Goal: Task Accomplishment & Management: Use online tool/utility

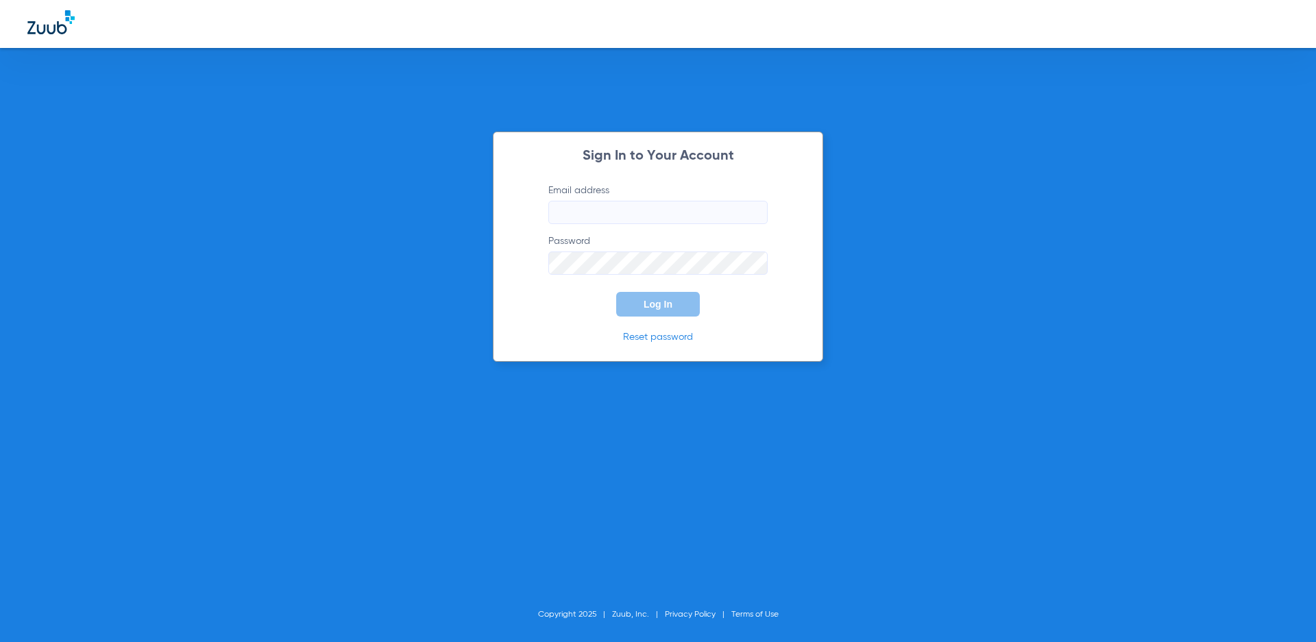
type input "[EMAIL_ADDRESS][DOMAIN_NAME]"
click at [663, 301] on span "Log In" at bounding box center [658, 304] width 29 height 11
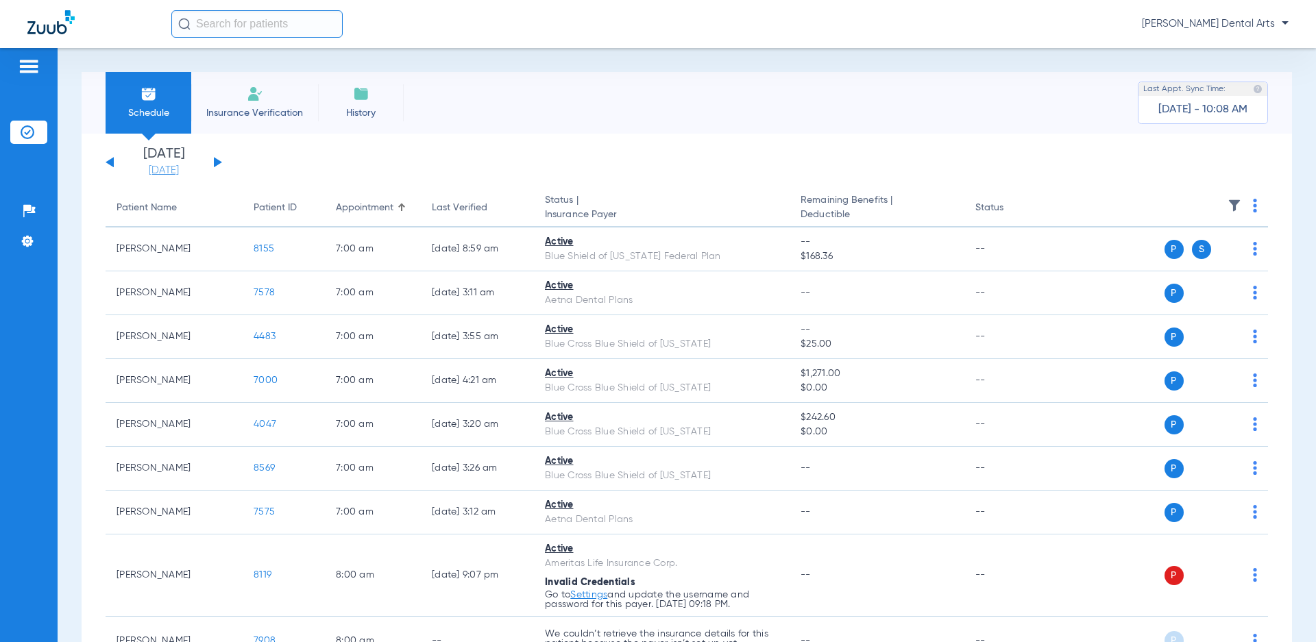
click at [164, 166] on link "[DATE]" at bounding box center [164, 171] width 82 height 14
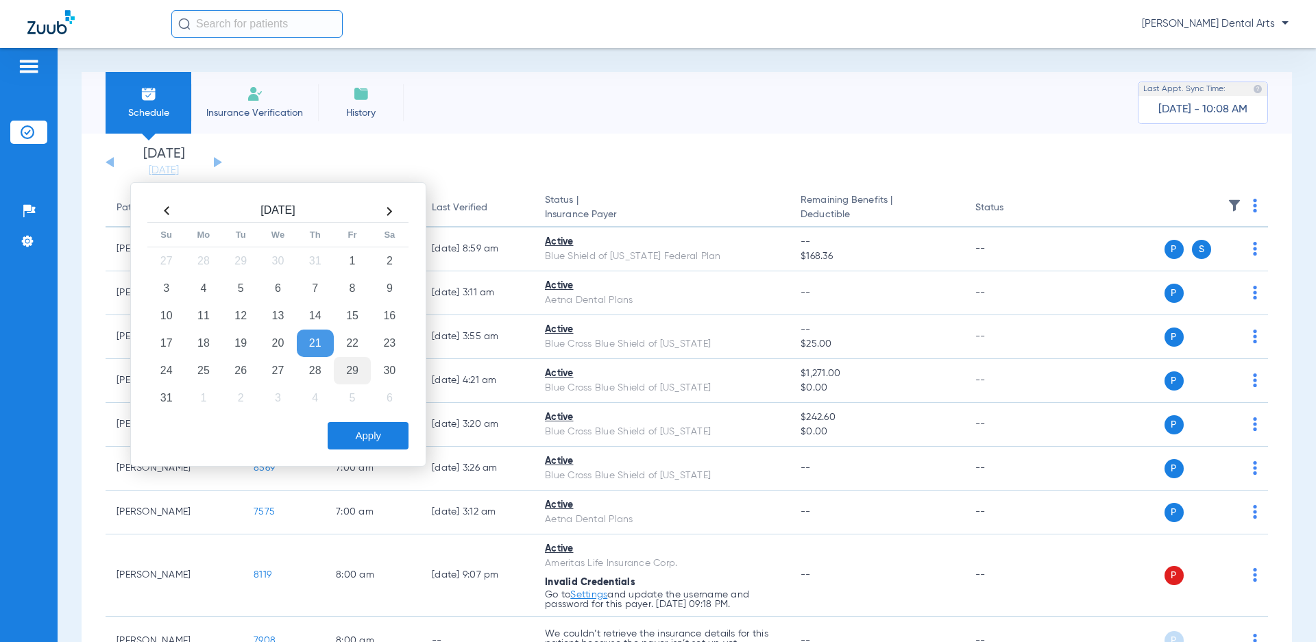
click at [350, 360] on td "29" at bounding box center [352, 370] width 37 height 27
click at [393, 444] on button "Apply" at bounding box center [368, 435] width 81 height 27
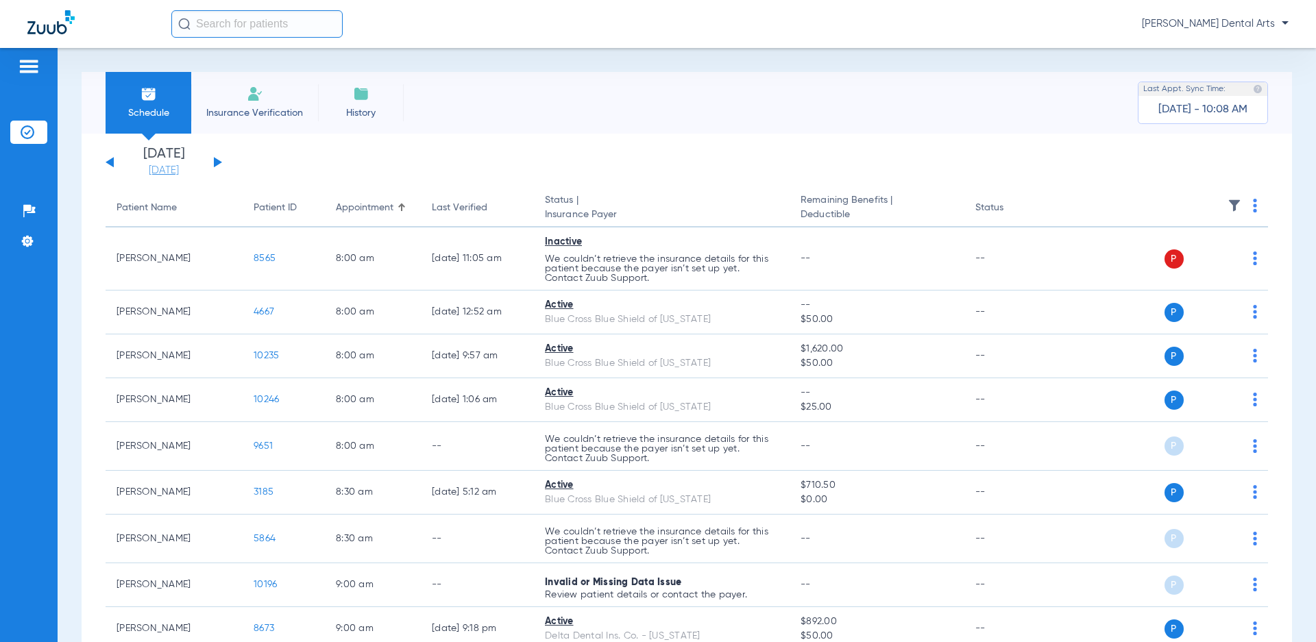
click at [171, 169] on link "[DATE]" at bounding box center [164, 171] width 82 height 14
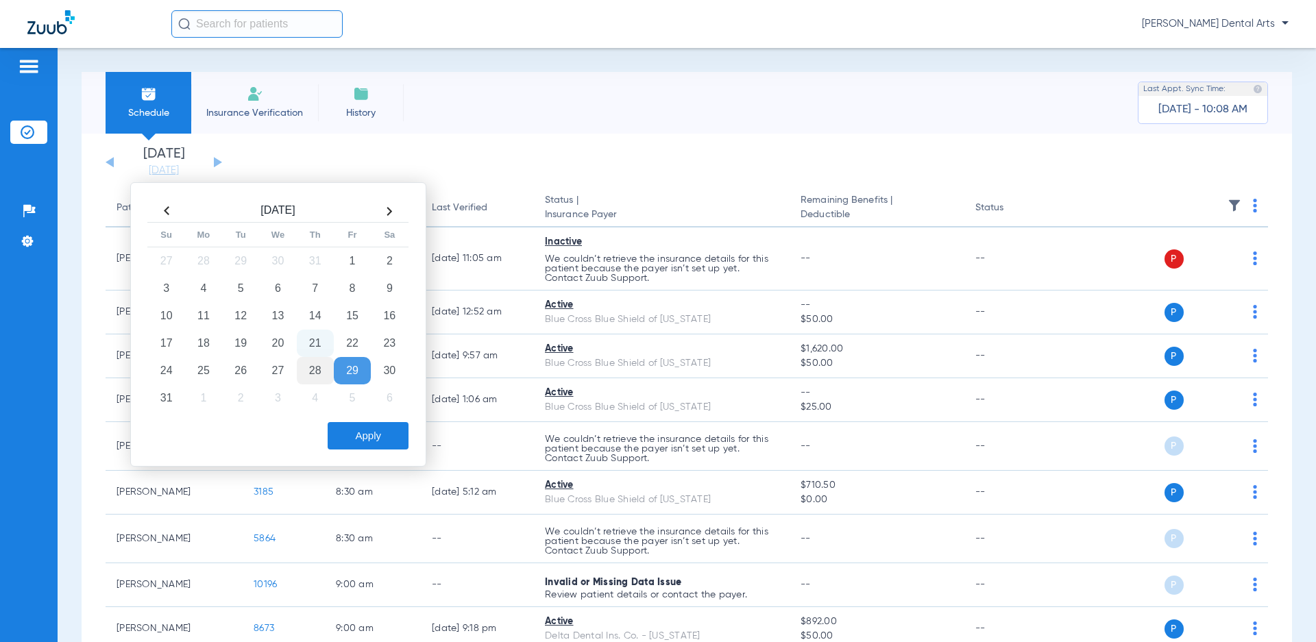
click at [309, 362] on td "28" at bounding box center [315, 370] width 37 height 27
click at [371, 437] on button "Apply" at bounding box center [368, 435] width 81 height 27
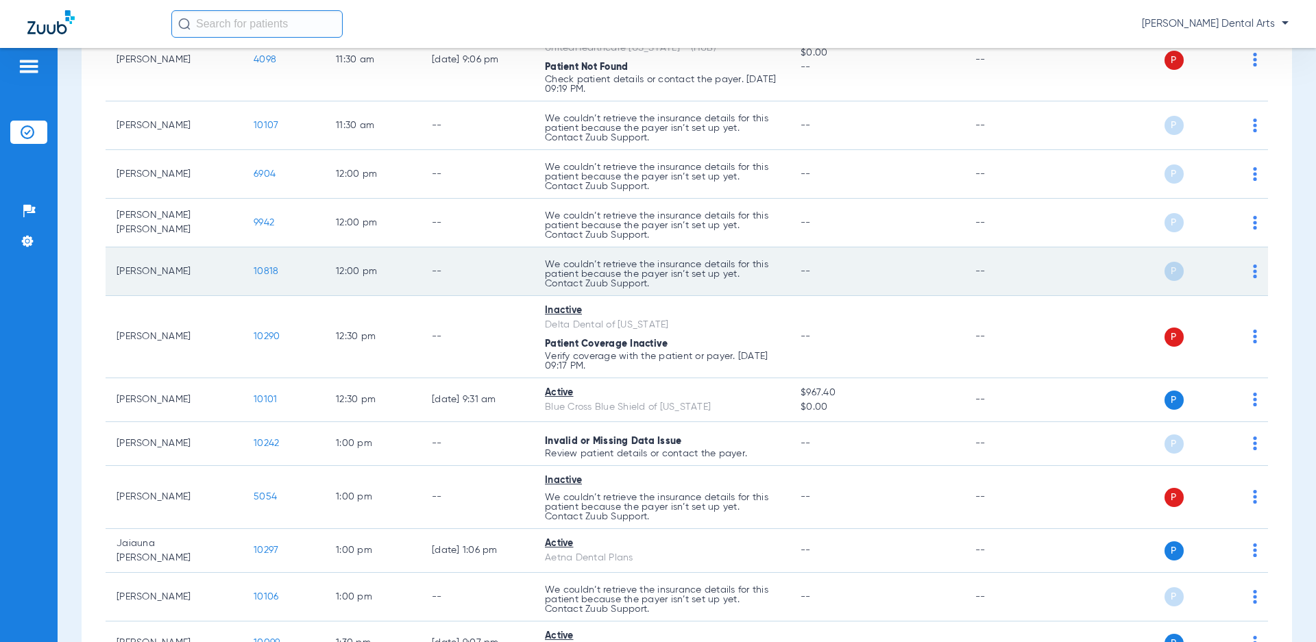
scroll to position [1508, 0]
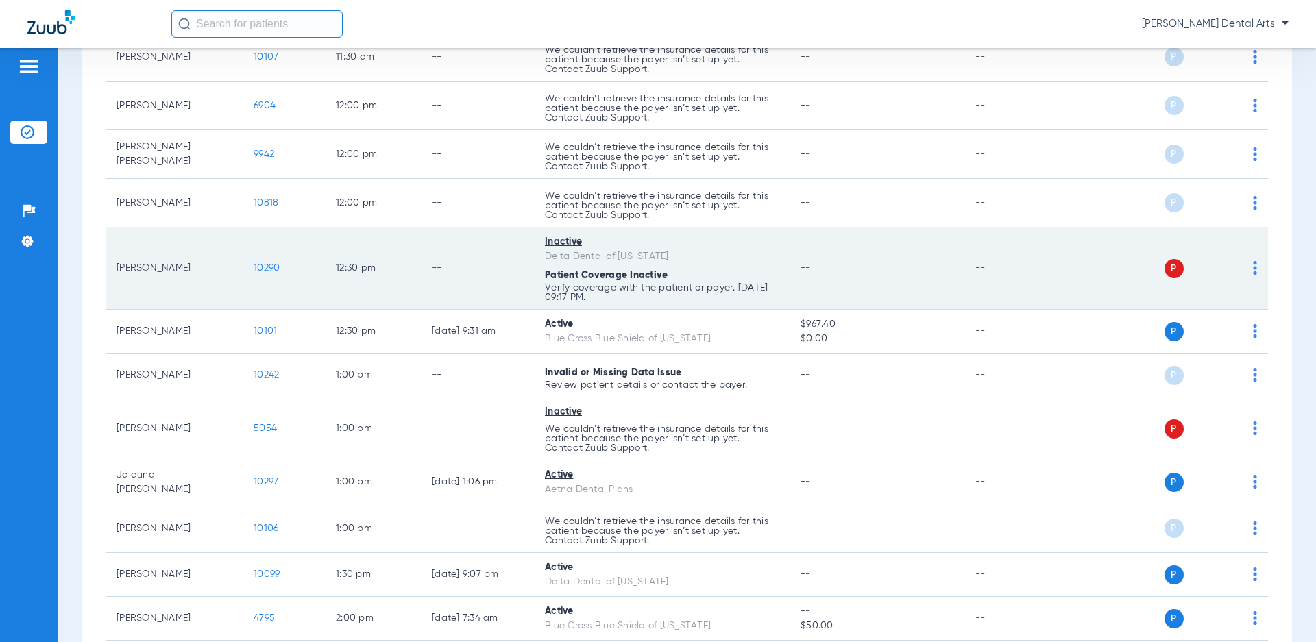
click at [260, 268] on span "10290" at bounding box center [267, 268] width 26 height 10
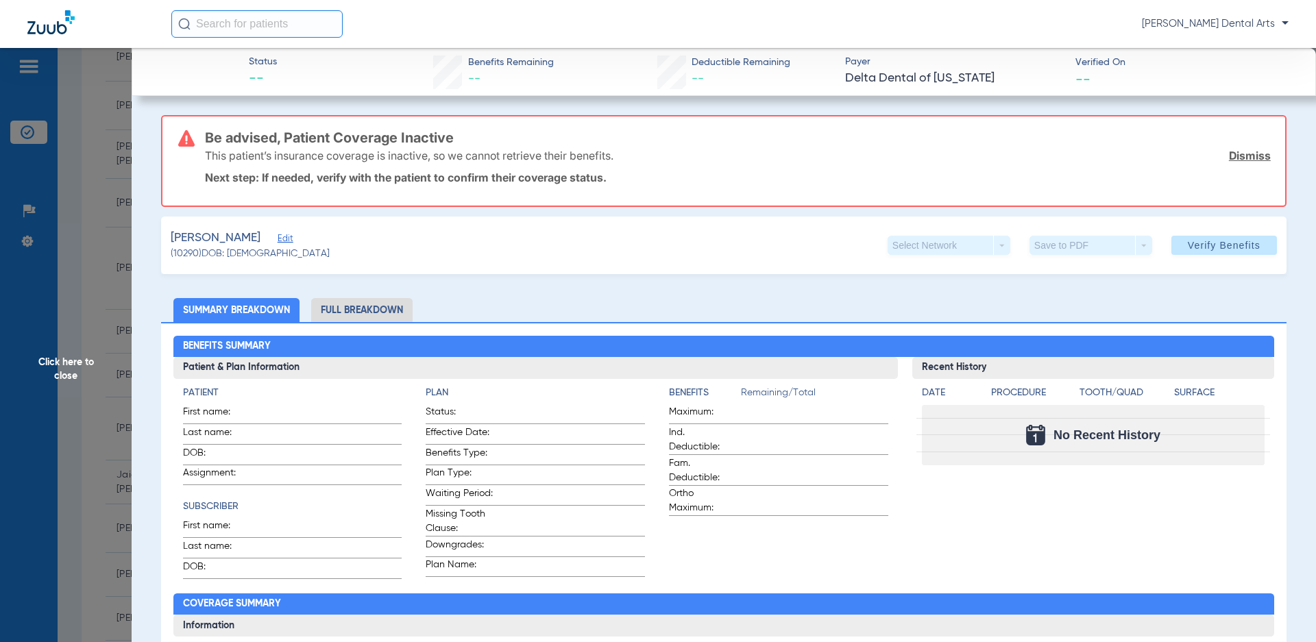
click at [1246, 154] on link "Dismiss" at bounding box center [1250, 156] width 42 height 14
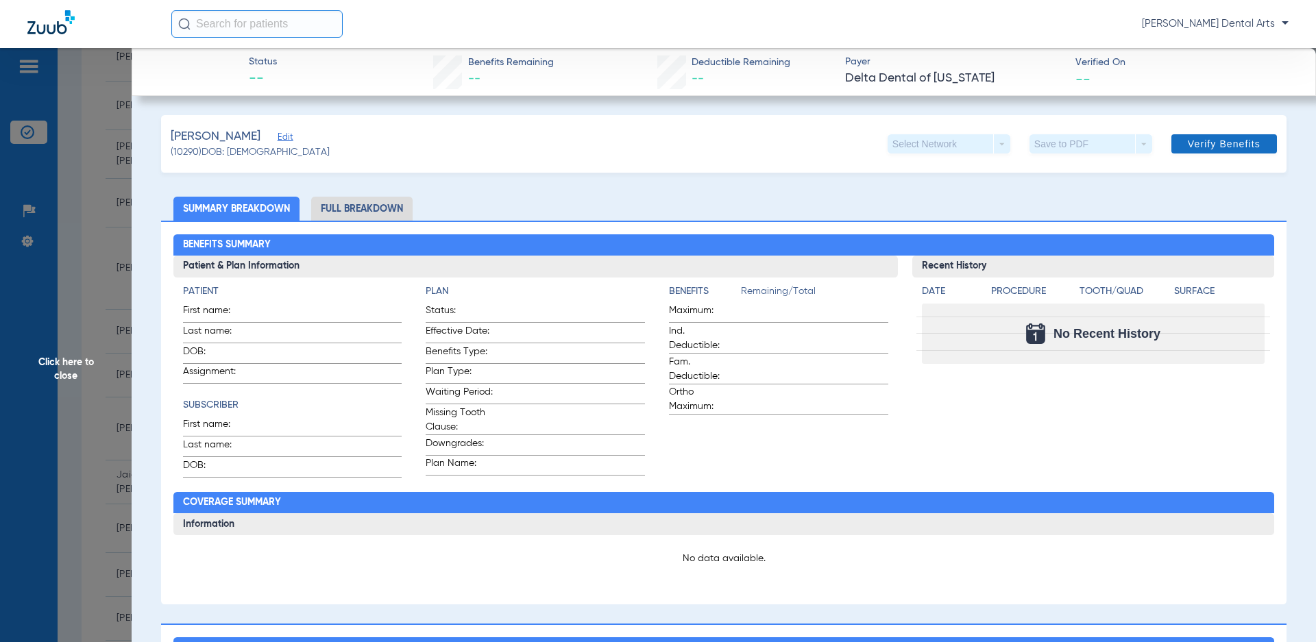
click at [1231, 146] on span "Verify Benefits" at bounding box center [1224, 143] width 73 height 11
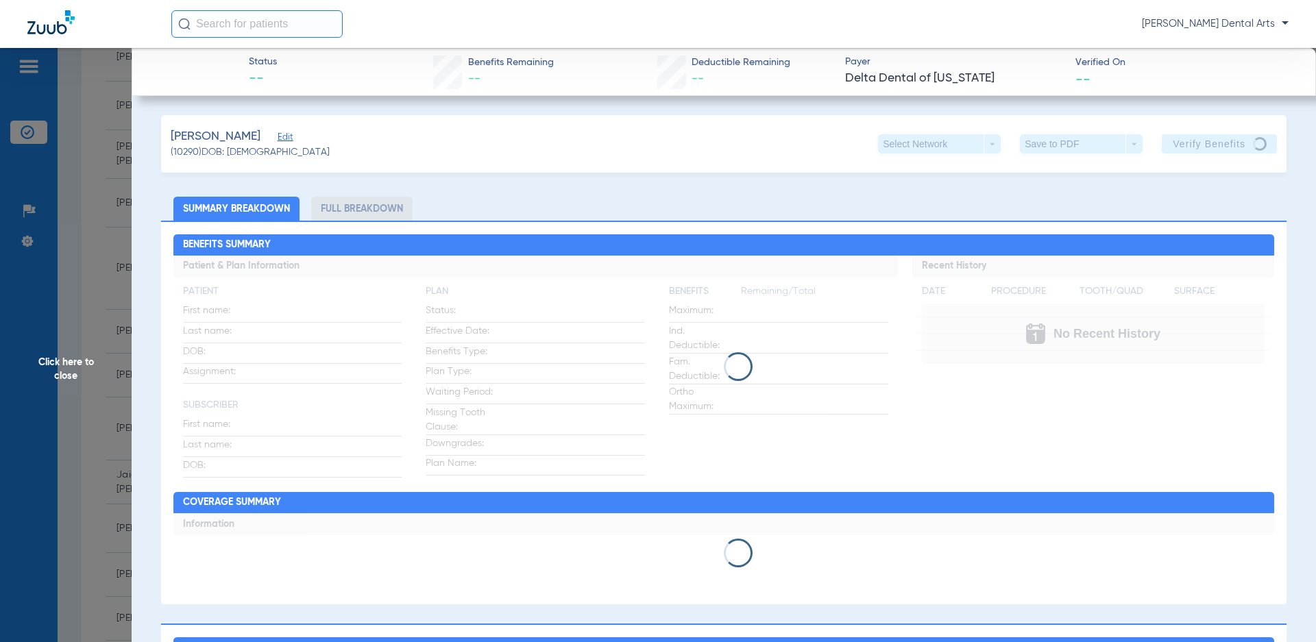
click at [74, 359] on span "Click here to close" at bounding box center [66, 369] width 132 height 642
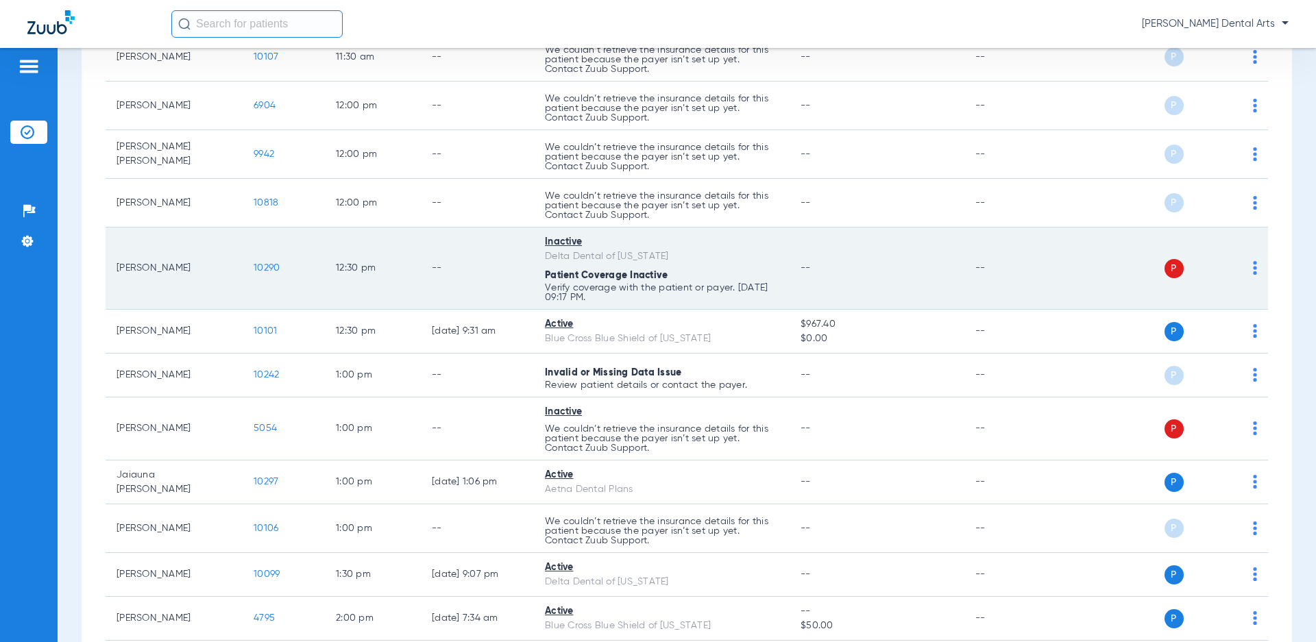
click at [263, 267] on span "10290" at bounding box center [267, 268] width 26 height 10
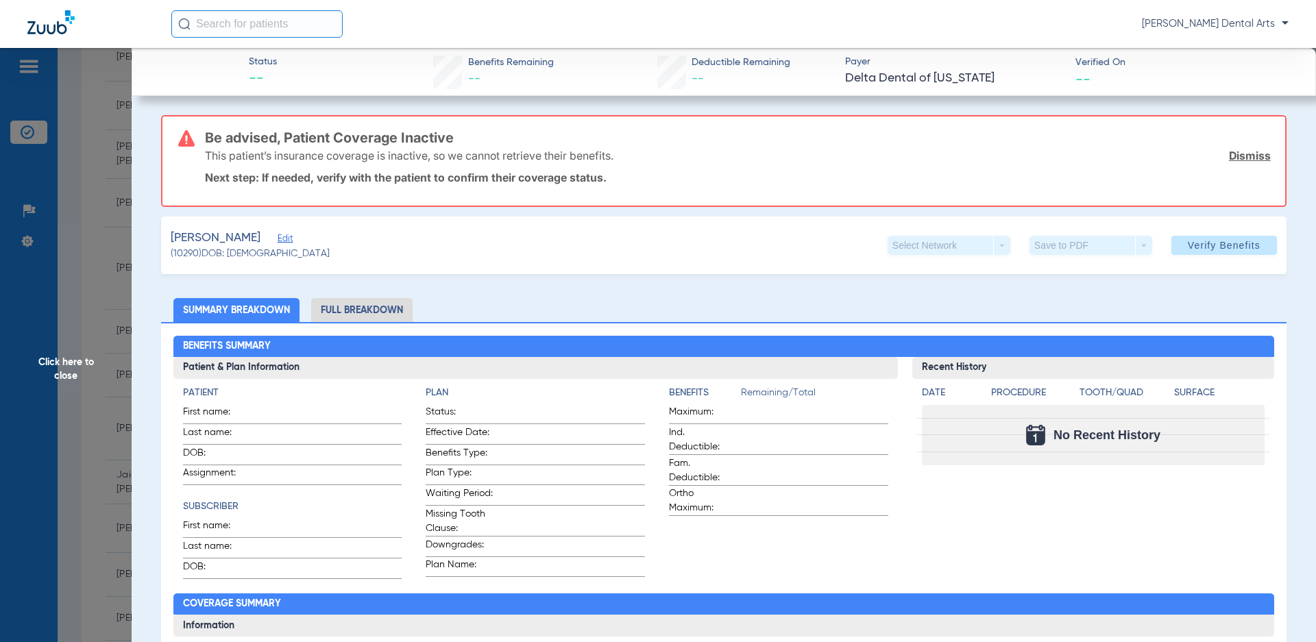
click at [1243, 154] on link "Dismiss" at bounding box center [1250, 156] width 42 height 14
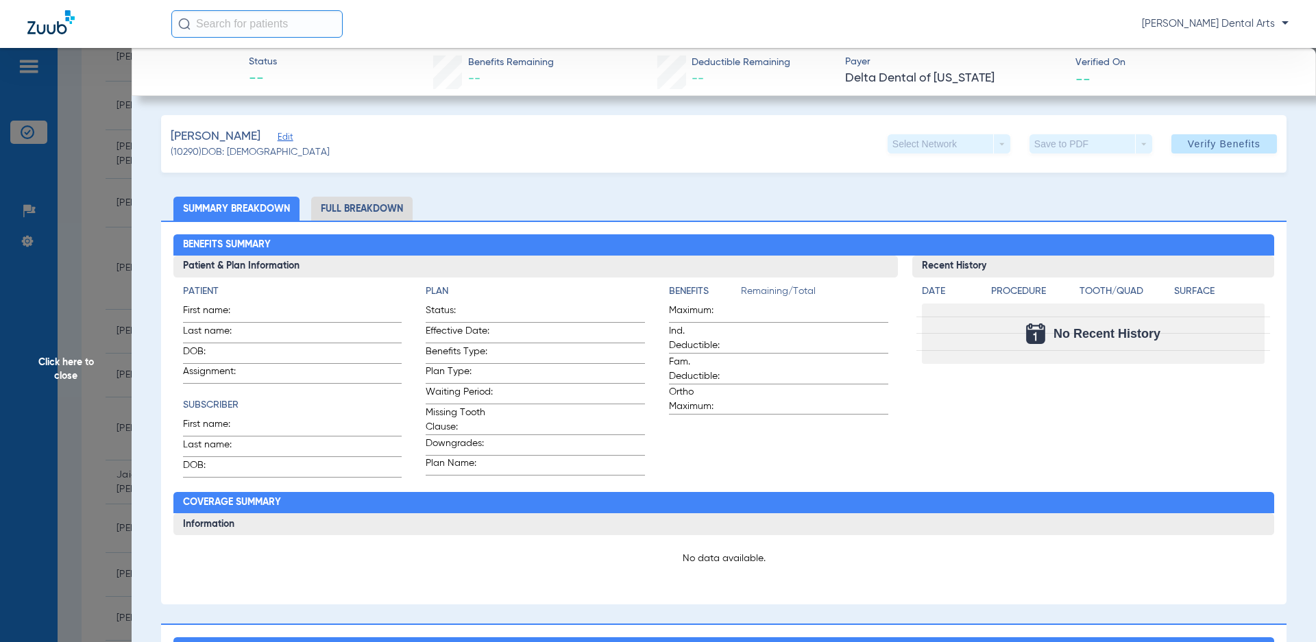
click at [278, 138] on span "Edit" at bounding box center [284, 138] width 12 height 13
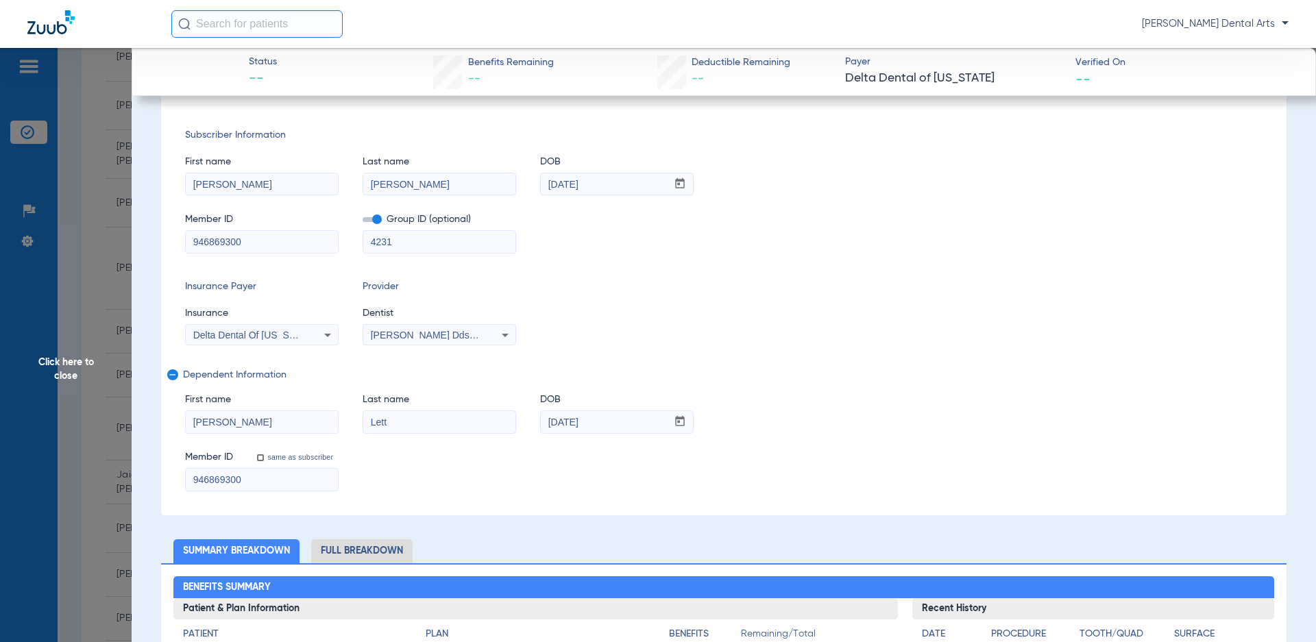
scroll to position [0, 0]
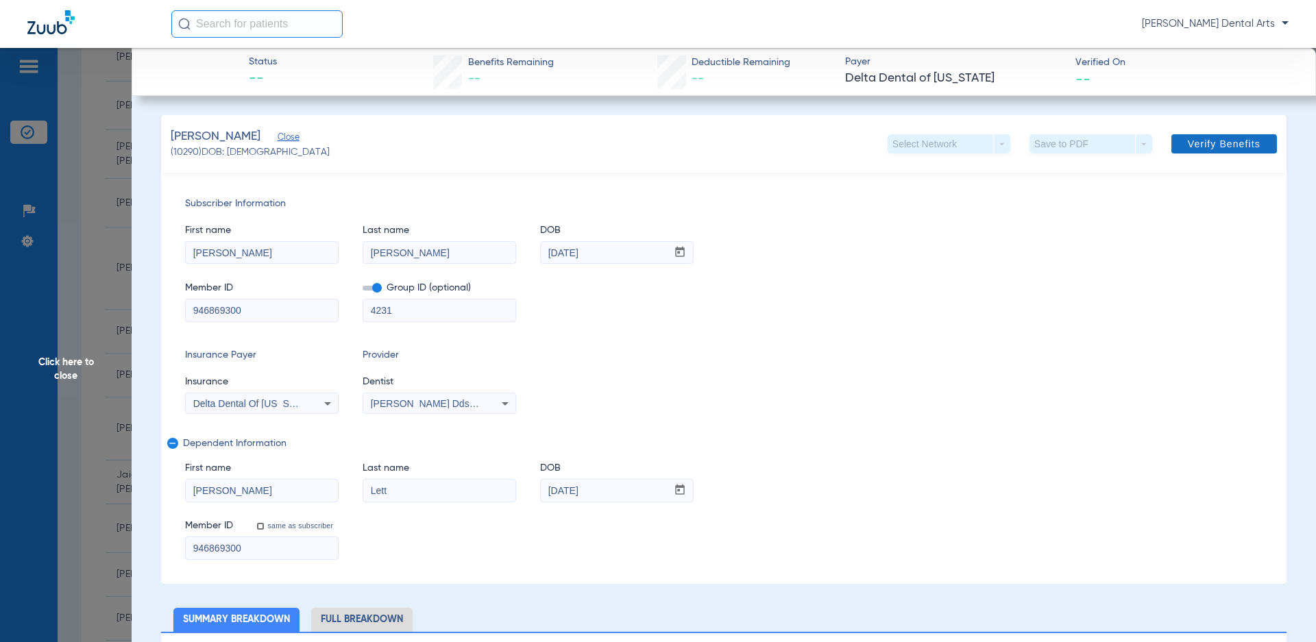
click at [1247, 137] on span at bounding box center [1224, 143] width 106 height 33
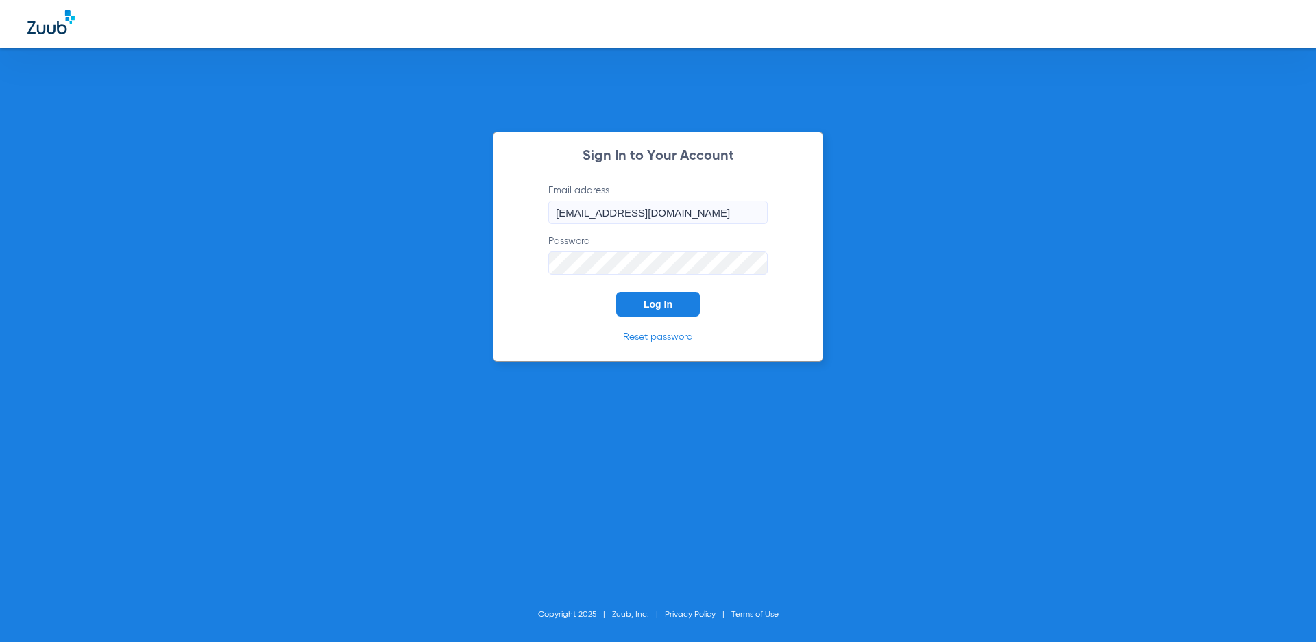
click at [645, 302] on span "Log In" at bounding box center [658, 304] width 29 height 11
